Goal: Task Accomplishment & Management: Complete application form

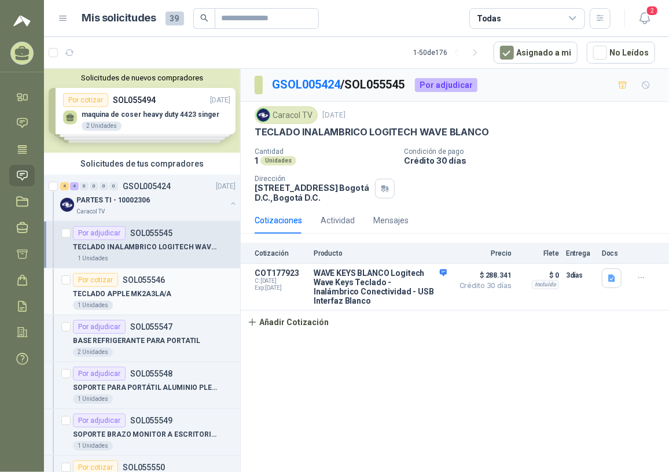
scroll to position [105, 0]
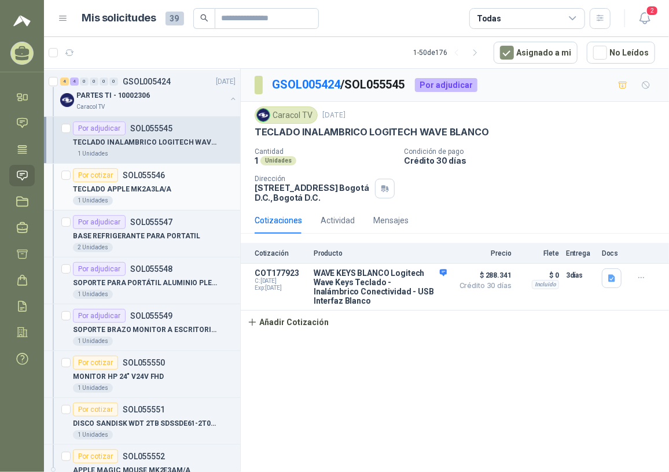
click at [146, 185] on p "TECLADO APPLE MK2A3LA/A" at bounding box center [122, 189] width 98 height 11
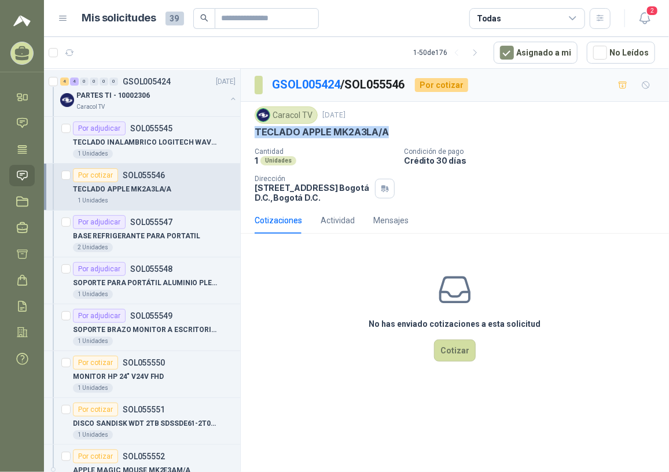
drag, startPoint x: 255, startPoint y: 131, endPoint x: 394, endPoint y: 135, distance: 139.0
click at [394, 135] on div "TECLADO APPLE MK2A3LA/A" at bounding box center [455, 132] width 401 height 12
copy p "TECLADO APPLE MK2A3LA/A"
drag, startPoint x: 137, startPoint y: 373, endPoint x: 173, endPoint y: 376, distance: 36.6
click at [137, 373] on p "MONITOR HP 24" V24V FHD" at bounding box center [118, 377] width 91 height 11
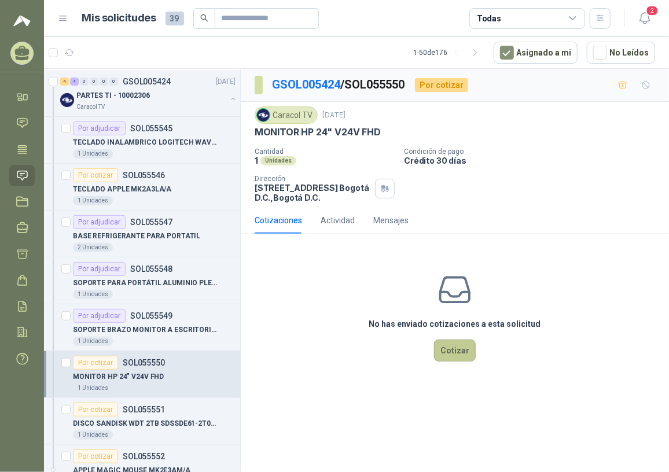
click at [449, 349] on button "Cotizar" at bounding box center [455, 351] width 42 height 22
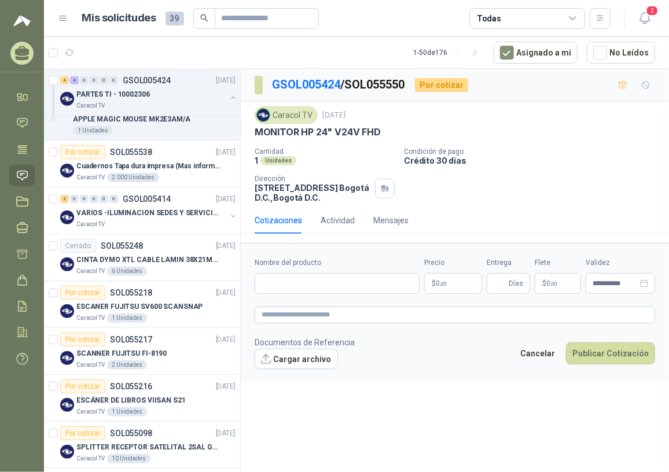
scroll to position [474, 0]
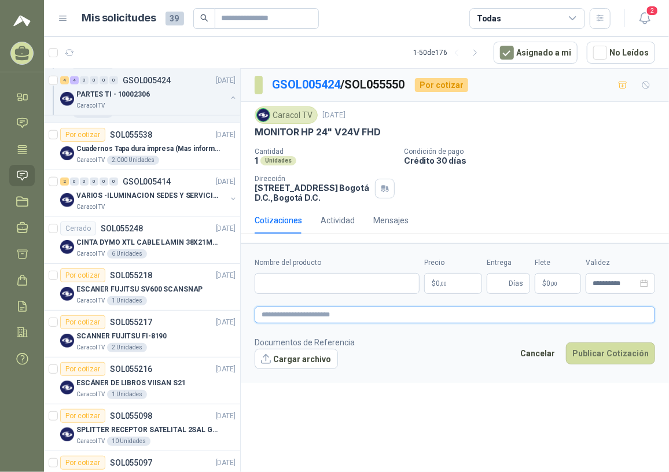
click at [273, 317] on textarea at bounding box center [455, 315] width 401 height 17
type textarea "*"
type textarea "**"
type textarea "***"
type textarea "****"
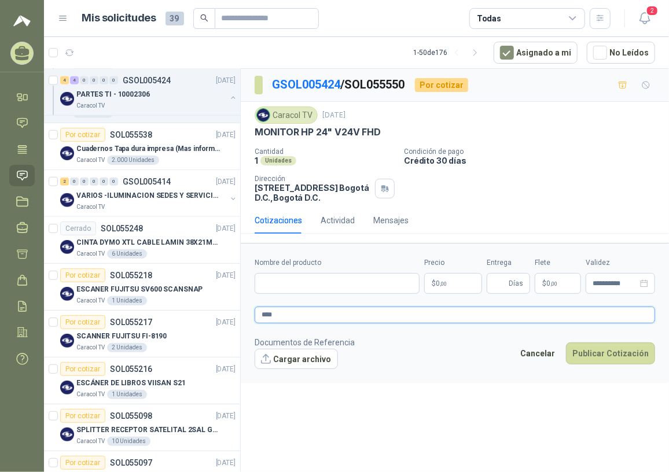
type textarea "***"
type textarea "****"
paste textarea "**********"
type textarea "**********"
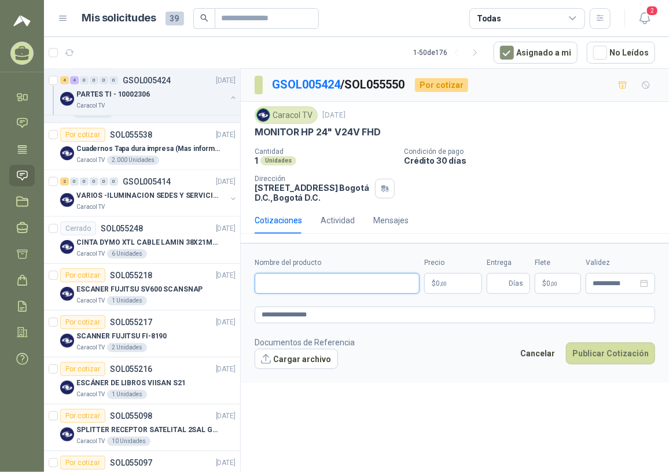
paste input "**********"
type input "**********"
click at [454, 287] on p "$ 0 ,00" at bounding box center [453, 283] width 58 height 21
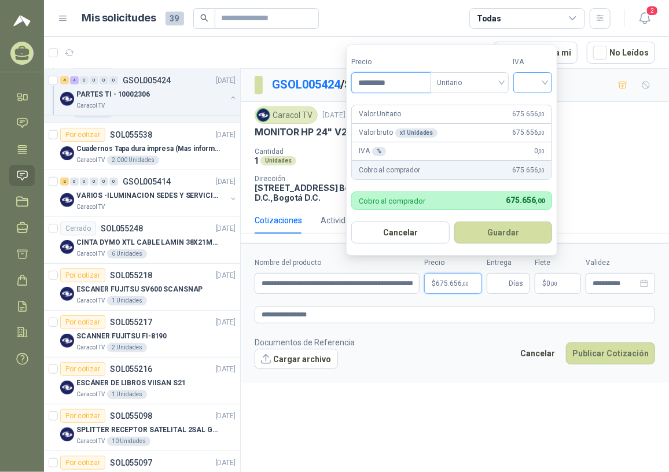
type input "*********"
click at [534, 85] on input "search" at bounding box center [532, 81] width 25 height 17
click at [537, 107] on div "19%" at bounding box center [535, 107] width 21 height 13
click at [479, 230] on button "Guardar" at bounding box center [506, 233] width 100 height 22
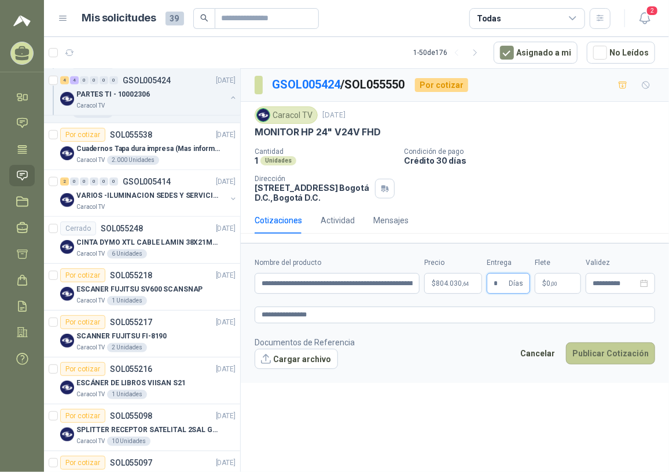
type input "*"
click at [600, 357] on button "Publicar Cotización" at bounding box center [610, 354] width 89 height 22
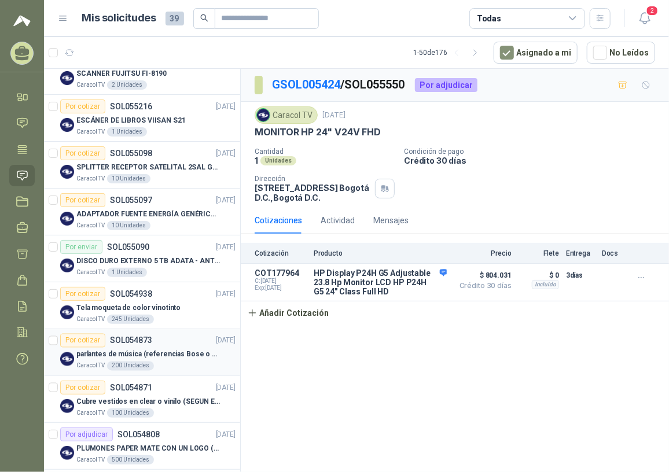
scroll to position [684, 0]
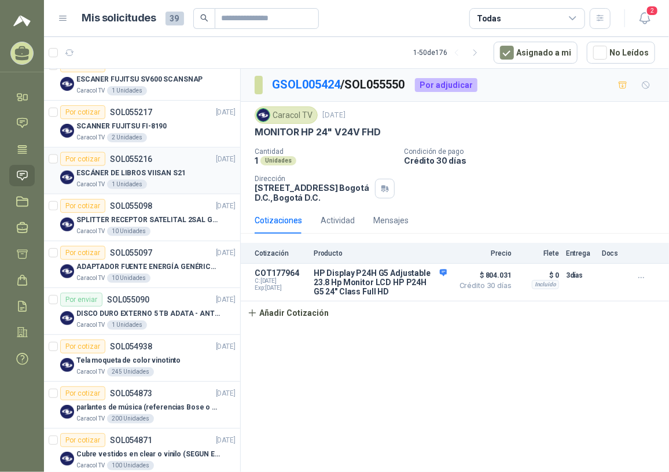
click at [154, 170] on p "ESCÁNER DE LIBROS VIISAN S21" at bounding box center [130, 173] width 109 height 11
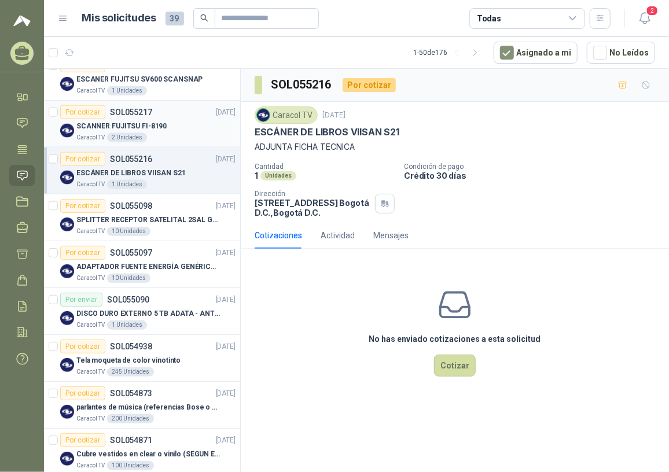
click at [151, 133] on div "Caracol TV 2 Unidades" at bounding box center [155, 137] width 159 height 9
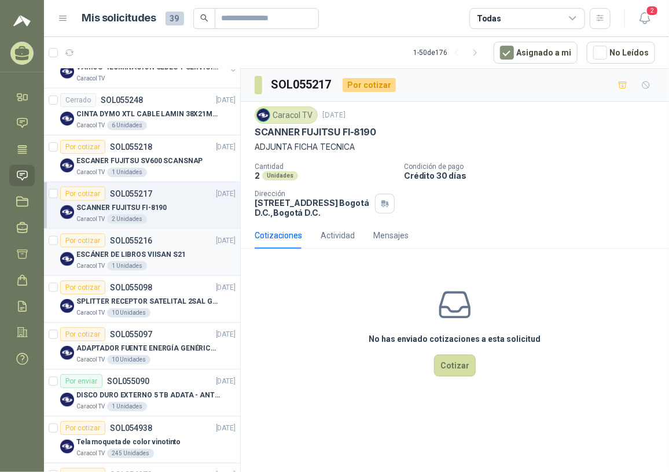
scroll to position [579, 0]
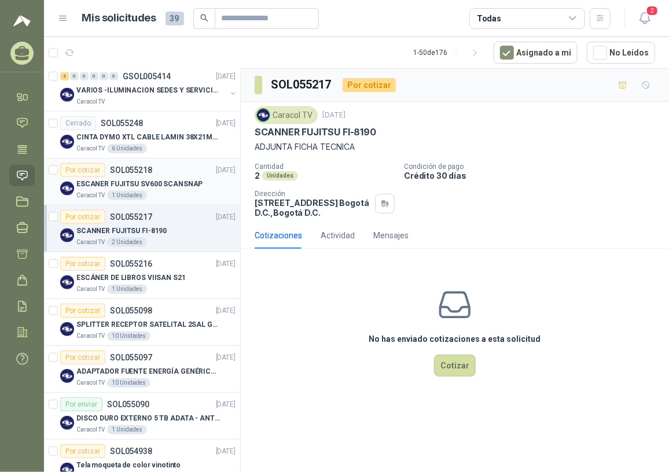
click at [144, 189] on div "ESCANER FUJITSU SV600 SCANSNAP" at bounding box center [155, 184] width 159 height 14
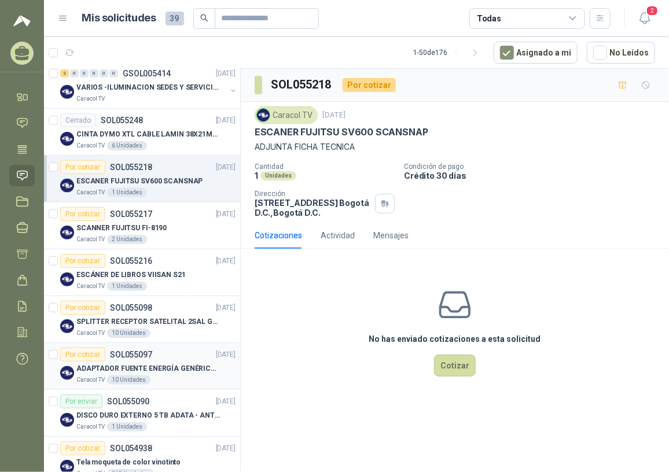
scroll to position [579, 0]
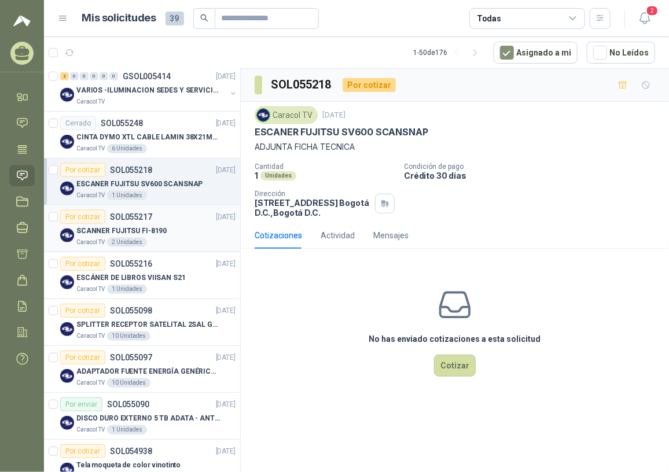
click at [166, 228] on div "SCANNER FUJITSU FI-8190" at bounding box center [155, 231] width 159 height 14
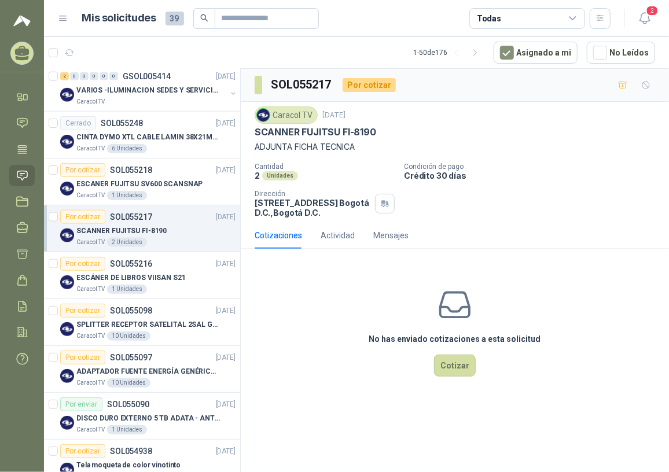
drag, startPoint x: 336, startPoint y: 138, endPoint x: 320, endPoint y: 148, distance: 18.7
click at [336, 138] on div "Caracol TV [DATE] SCANNER FUJITSU FI-8190 ADJUNTA FICHA TECNICA" at bounding box center [455, 130] width 401 height 47
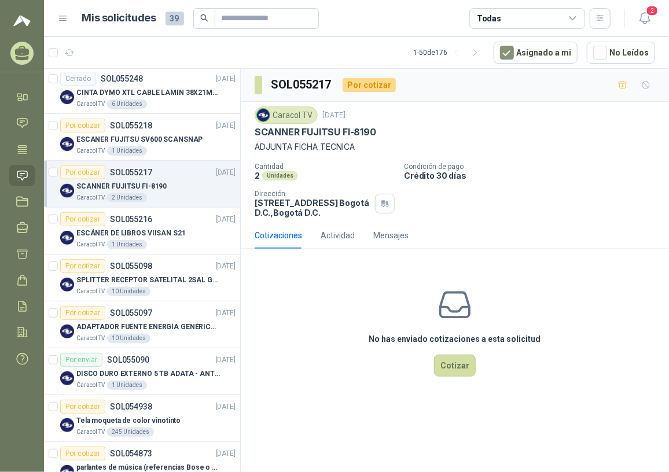
scroll to position [579, 0]
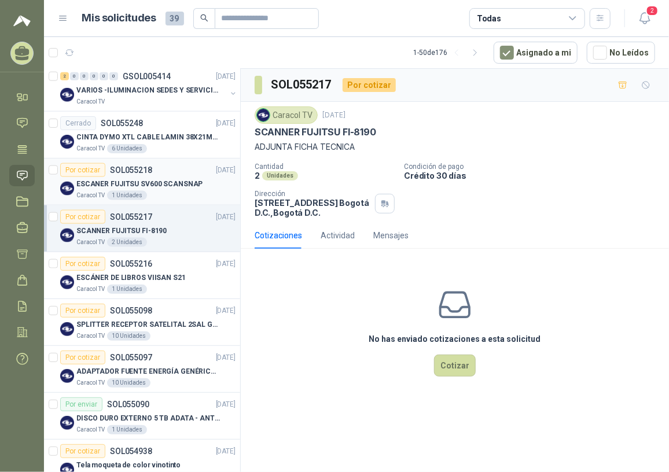
click at [154, 184] on p "ESCANER FUJITSU SV600 SCANSNAP" at bounding box center [139, 184] width 126 height 11
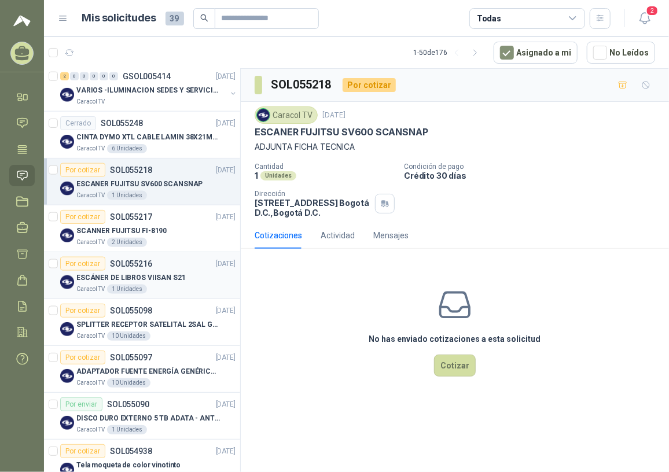
click at [163, 273] on p "ESCÁNER DE LIBROS VIISAN S21" at bounding box center [130, 278] width 109 height 11
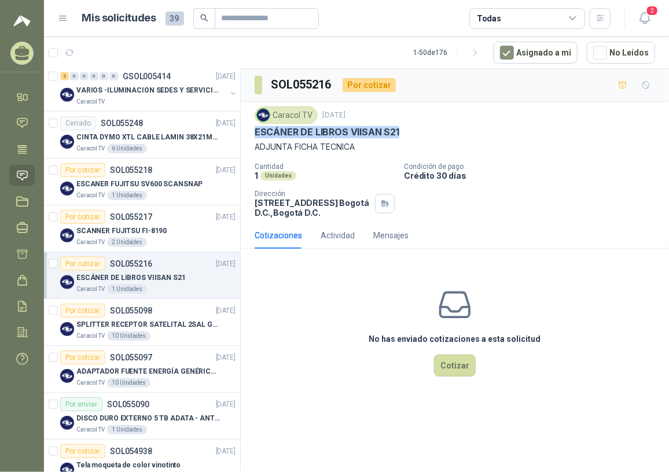
drag, startPoint x: 256, startPoint y: 129, endPoint x: 400, endPoint y: 129, distance: 144.2
click at [400, 129] on div "ESCÁNER DE LIBROS VIISAN S21" at bounding box center [455, 132] width 401 height 12
drag, startPoint x: 400, startPoint y: 129, endPoint x: 387, endPoint y: 127, distance: 12.9
copy p "ESCÁNER DE LIBROS VIISAN S21"
click at [139, 229] on p "SCANNER FUJITSU FI-8190" at bounding box center [121, 231] width 90 height 11
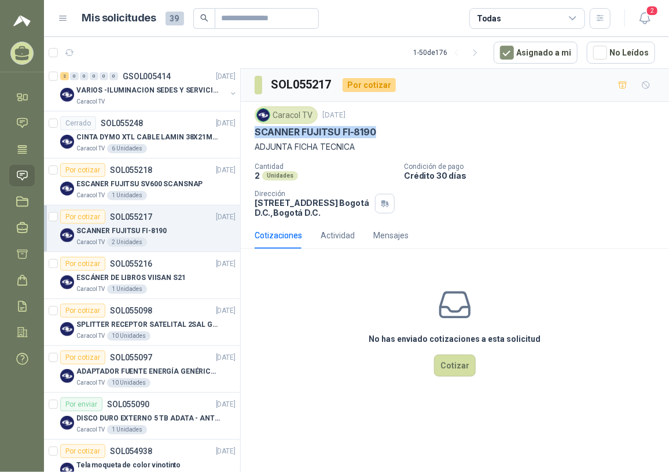
drag, startPoint x: 252, startPoint y: 130, endPoint x: 387, endPoint y: 129, distance: 134.9
click at [387, 129] on div "Caracol TV [DATE] SCANNER FUJITSU FI-8190 ADJUNTA FICHA TECNICA Cantidad 2 Unid…" at bounding box center [455, 162] width 428 height 120
drag, startPoint x: 387, startPoint y: 129, endPoint x: 364, endPoint y: 129, distance: 23.7
copy p "SCANNER FUJITSU FI-8190"
click at [297, 449] on div "SOL055217 Por cotizar Caracol TV [DATE] SCANNER FUJITSU FI-8190 ADJUNTA FICHA T…" at bounding box center [455, 273] width 428 height 408
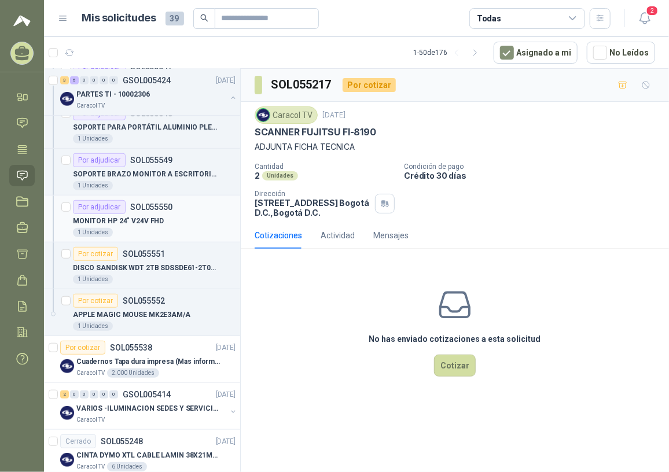
scroll to position [263, 0]
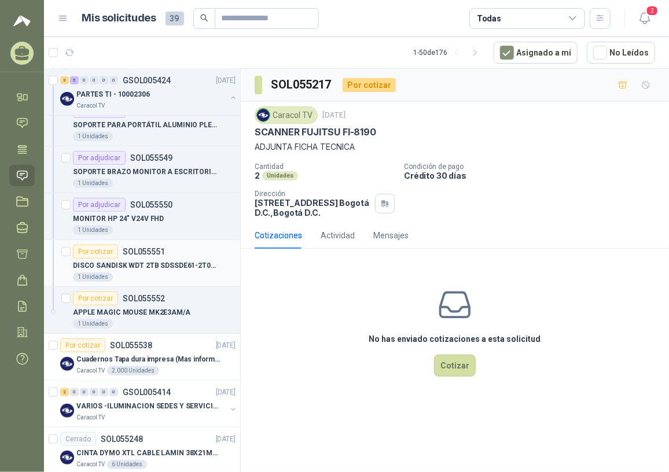
drag, startPoint x: 197, startPoint y: 259, endPoint x: 185, endPoint y: 265, distance: 13.5
click at [198, 261] on p "DISCO SANDISK WDT 2TB SDSSDE61-2T00-G25" at bounding box center [145, 266] width 144 height 11
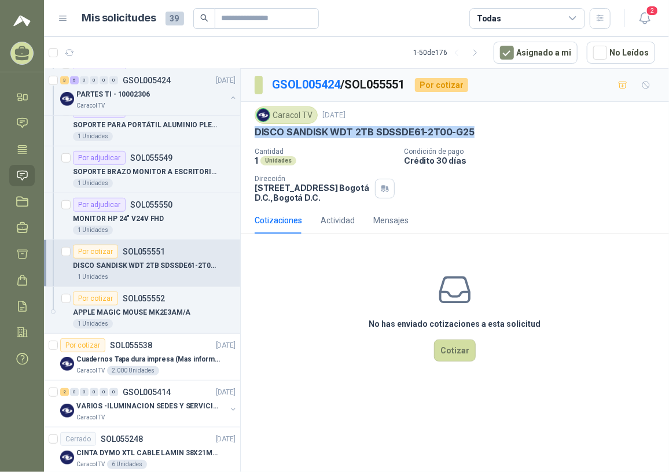
drag, startPoint x: 254, startPoint y: 131, endPoint x: 487, endPoint y: 129, distance: 233.3
click at [487, 129] on div "DISCO SANDISK WDT 2TB SDSSDE61-2T00-G25" at bounding box center [455, 132] width 401 height 12
drag, startPoint x: 487, startPoint y: 129, endPoint x: 423, endPoint y: 126, distance: 64.9
copy p "DISCO SANDISK WDT 2TB SDSSDE61-2T00-G25"
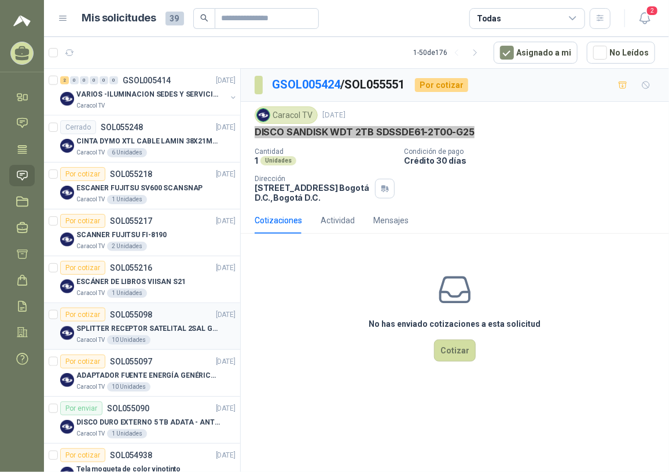
scroll to position [579, 0]
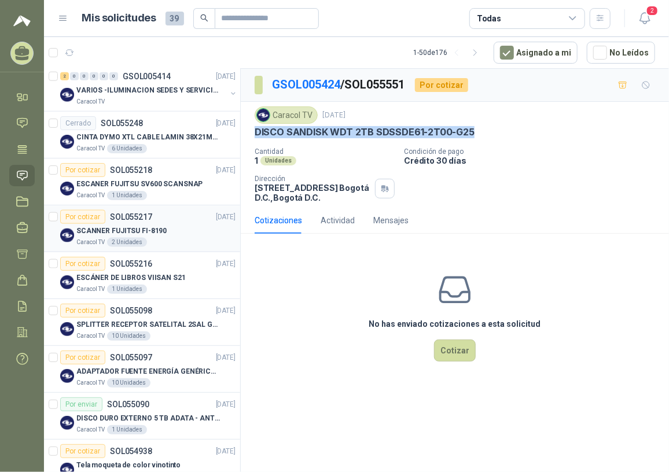
click at [162, 232] on div "SCANNER FUJITSU FI-8190" at bounding box center [155, 231] width 159 height 14
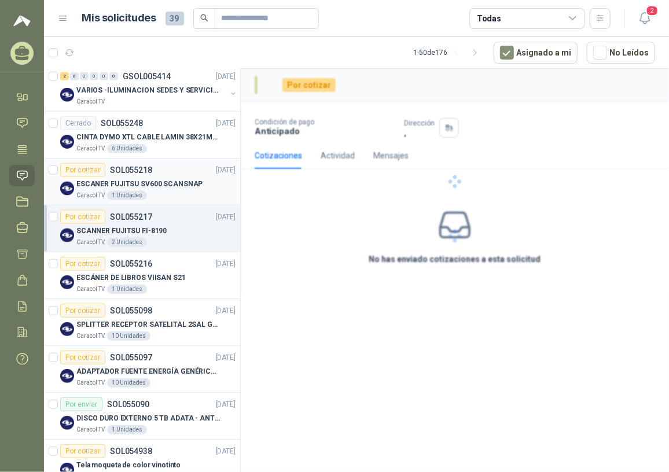
click at [159, 186] on p "ESCANER FUJITSU SV600 SCANSNAP" at bounding box center [139, 184] width 126 height 11
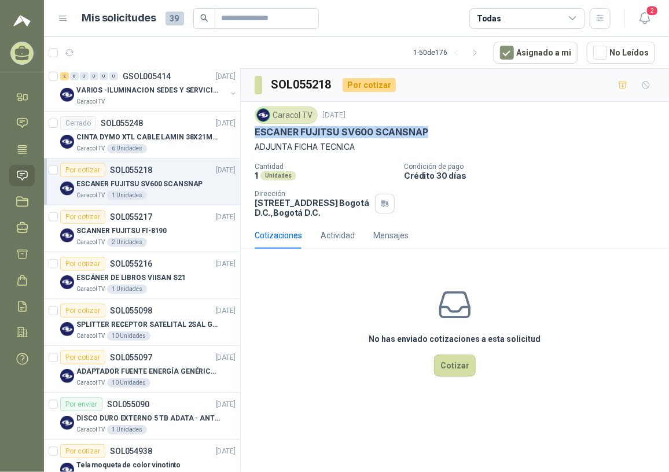
drag, startPoint x: 252, startPoint y: 125, endPoint x: 435, endPoint y: 136, distance: 183.9
click at [435, 136] on div "Caracol TV [DATE] ESCANER FUJITSU SV600 SCANSNAP ADJUNTA FICHA TECNICA Cantidad…" at bounding box center [455, 162] width 428 height 120
drag, startPoint x: 435, startPoint y: 136, endPoint x: 399, endPoint y: 123, distance: 38.1
drag, startPoint x: 399, startPoint y: 123, endPoint x: 307, endPoint y: 169, distance: 103.3
click at [296, 173] on div "1 Unidades" at bounding box center [325, 176] width 140 height 10
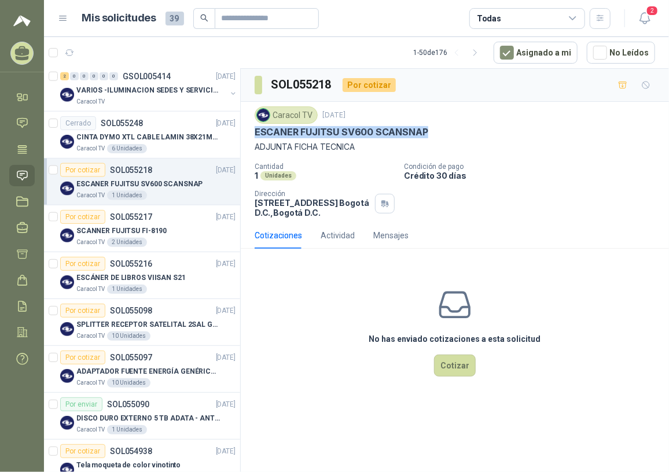
drag, startPoint x: 254, startPoint y: 130, endPoint x: 429, endPoint y: 137, distance: 175.0
click at [429, 137] on div "ESCANER FUJITSU SV600 SCANSNAP" at bounding box center [455, 132] width 401 height 12
copy p "ESCANER FUJITSU SV600 SCANSNAP"
click at [166, 232] on div "SCANNER FUJITSU FI-8190" at bounding box center [155, 231] width 159 height 14
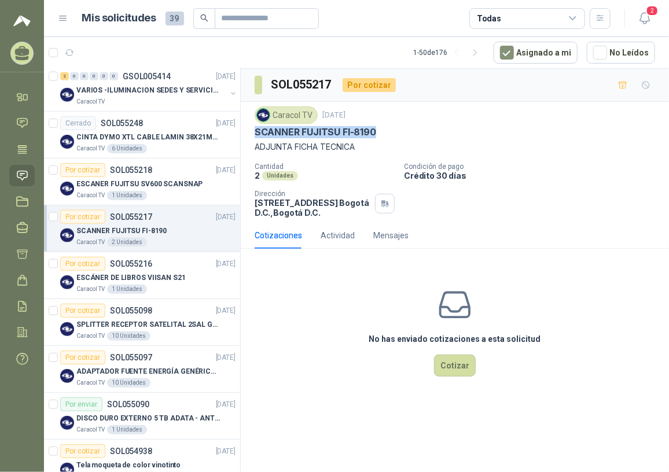
drag, startPoint x: 256, startPoint y: 128, endPoint x: 383, endPoint y: 133, distance: 126.3
click at [383, 133] on div "SCANNER FUJITSU FI-8190" at bounding box center [455, 132] width 401 height 12
click at [156, 276] on p "ESCÁNER DE LIBROS VIISAN S21" at bounding box center [130, 278] width 109 height 11
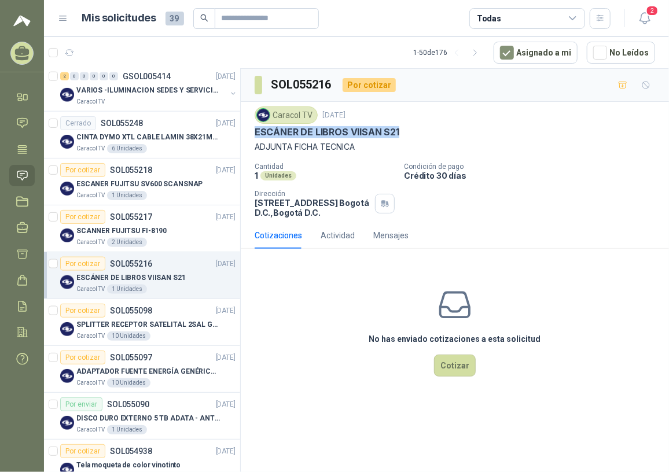
drag, startPoint x: 255, startPoint y: 131, endPoint x: 408, endPoint y: 134, distance: 152.3
click at [408, 134] on div "ESCÁNER DE LIBROS VIISAN S21" at bounding box center [455, 132] width 401 height 12
copy p "ESCÁNER DE LIBROS VIISAN S21"
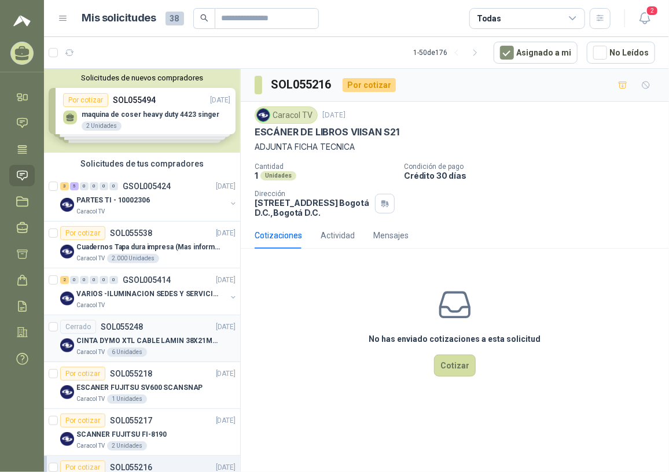
click at [163, 340] on p "CINTA DYMO XTL CABLE LAMIN 38X21MMBLANCO" at bounding box center [148, 341] width 144 height 11
